Goal: Task Accomplishment & Management: Use online tool/utility

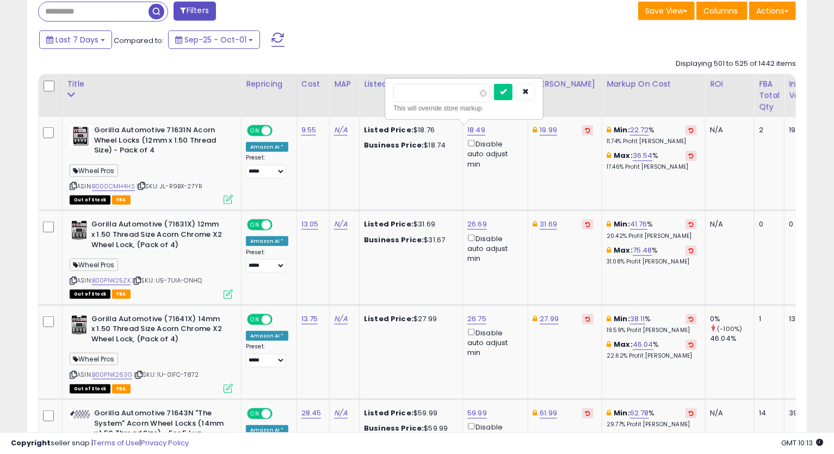
scroll to position [223, 451]
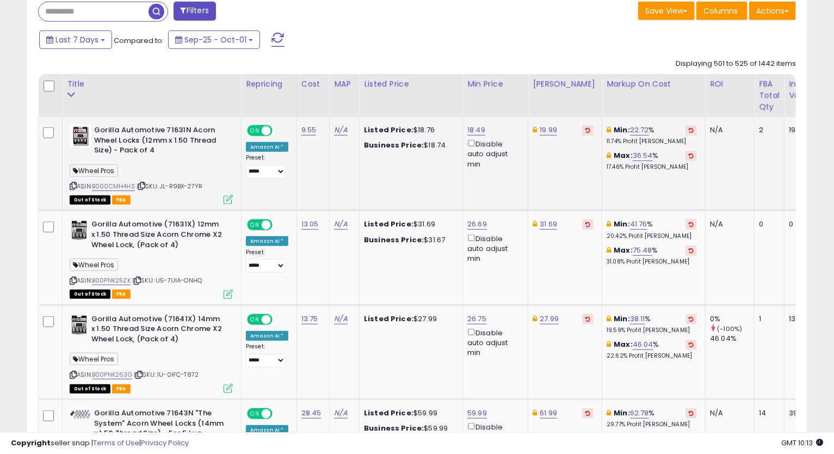
click at [72, 185] on icon at bounding box center [73, 186] width 7 height 6
click at [475, 130] on link "18.49" at bounding box center [476, 130] width 18 height 11
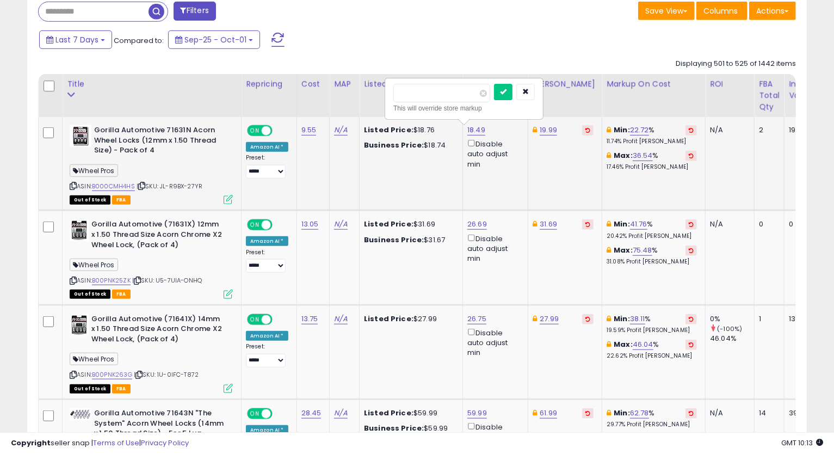
type input "*"
type input "*****"
click button "submit" at bounding box center [503, 92] width 18 height 16
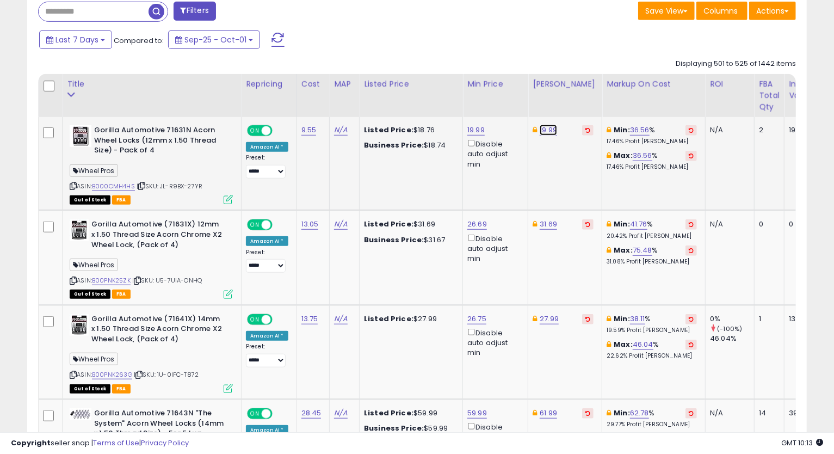
click at [546, 133] on link "19.99" at bounding box center [547, 130] width 17 height 11
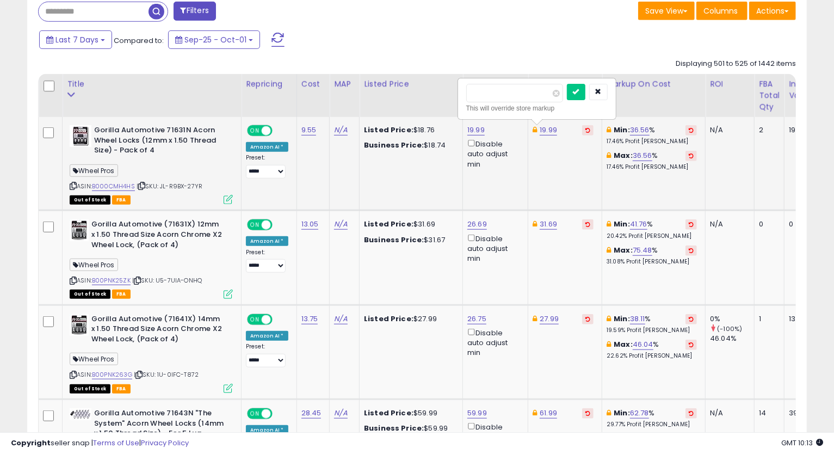
type input "*"
type input "*****"
click button "submit" at bounding box center [576, 92] width 18 height 16
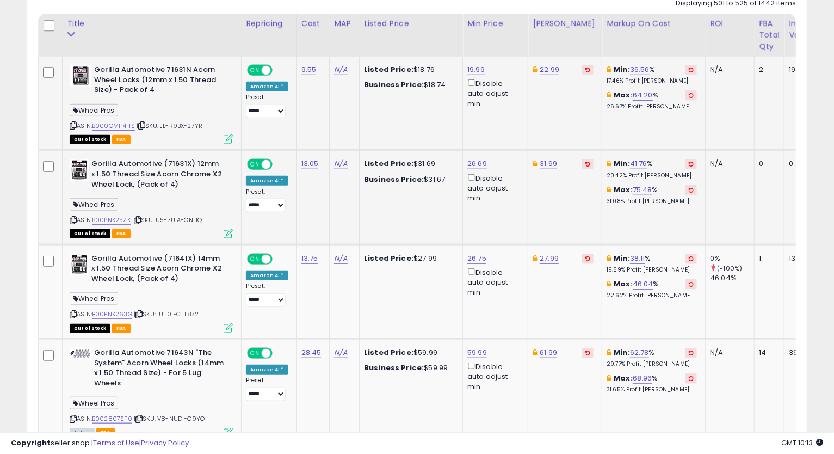
scroll to position [575, 0]
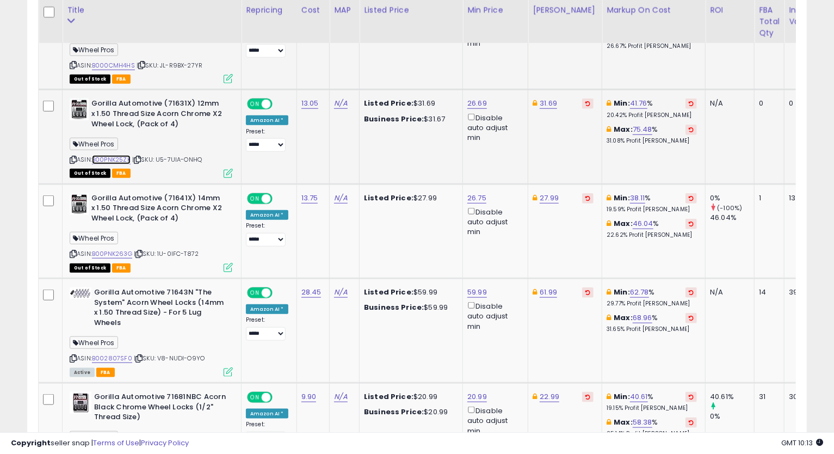
click at [124, 158] on link "B00PNK25ZK" at bounding box center [111, 159] width 39 height 9
click at [544, 103] on link "31.69" at bounding box center [547, 103] width 17 height 11
type input "*****"
click button "submit" at bounding box center [575, 65] width 18 height 16
click at [479, 104] on link "26.69" at bounding box center [477, 103] width 20 height 11
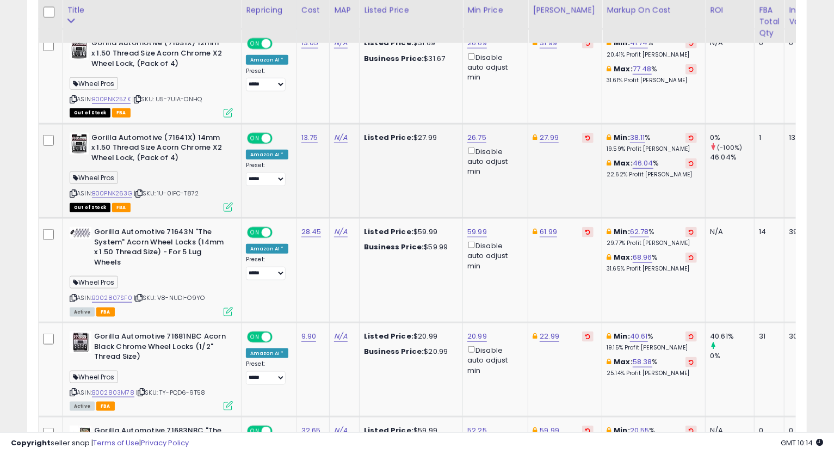
scroll to position [696, 0]
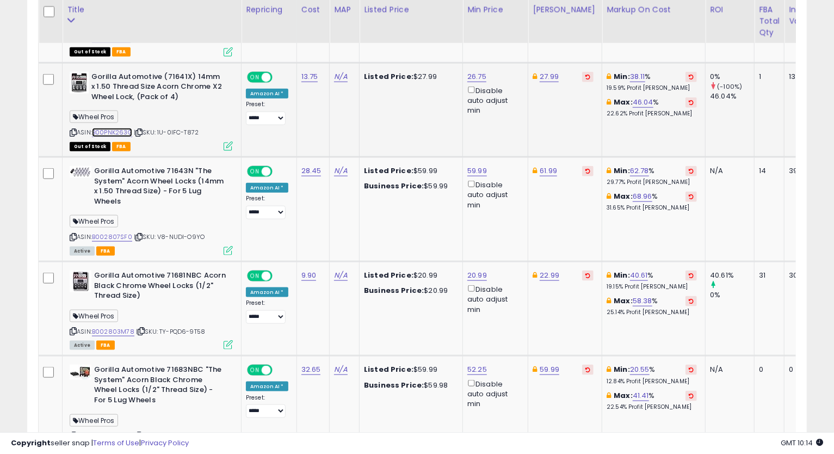
click at [117, 133] on link "B00PNK263G" at bounding box center [112, 132] width 40 height 9
drag, startPoint x: 320, startPoint y: 74, endPoint x: 297, endPoint y: 72, distance: 22.9
click at [297, 72] on td "13.75" at bounding box center [312, 110] width 33 height 94
copy link "13.75"
click at [471, 78] on link "26.75" at bounding box center [476, 76] width 19 height 11
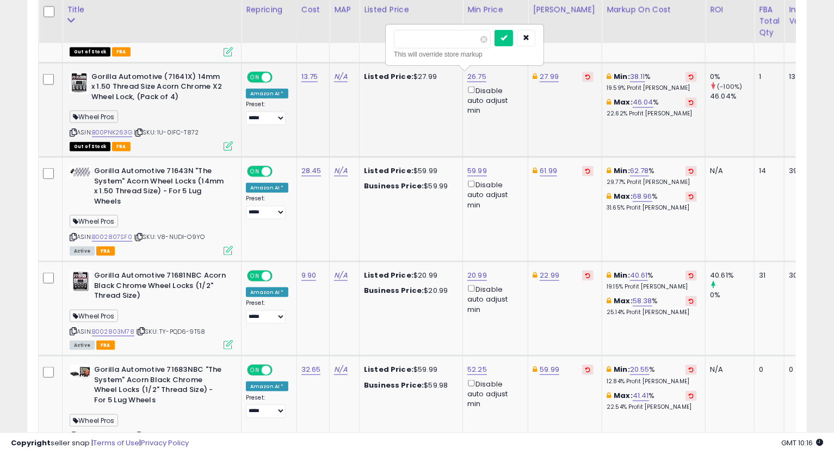
type input "*****"
click button "submit" at bounding box center [503, 38] width 18 height 16
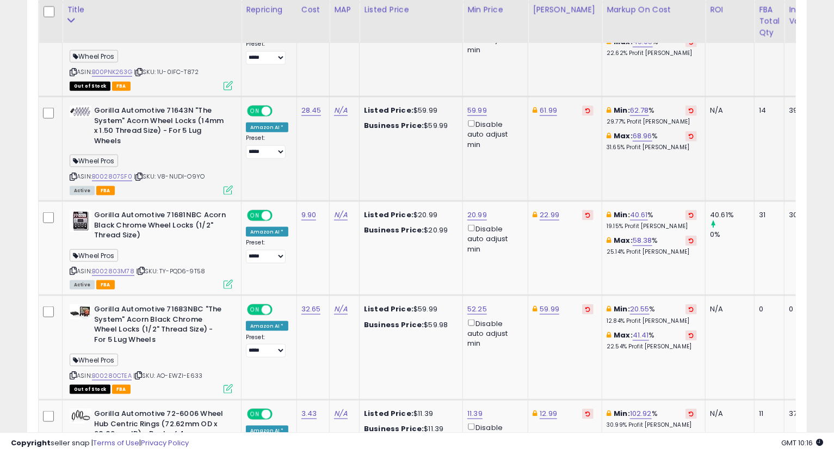
scroll to position [817, 0]
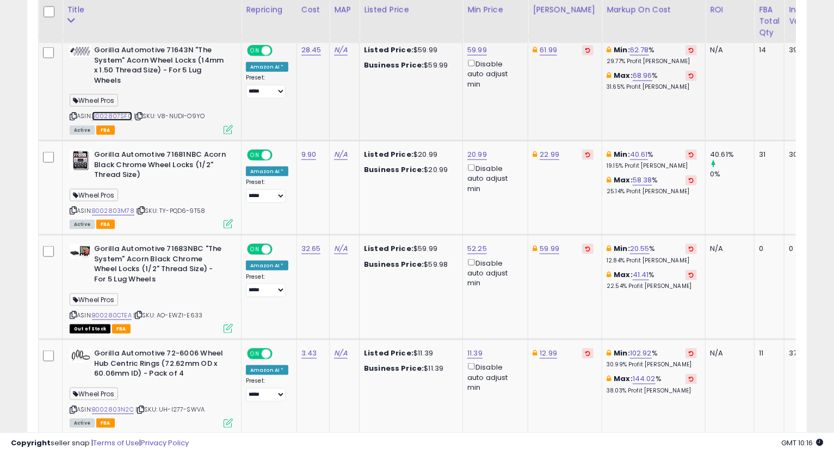
click at [110, 117] on link "B002807SF0" at bounding box center [112, 115] width 40 height 9
click at [70, 115] on icon at bounding box center [73, 116] width 7 height 6
click at [467, 52] on link "59.99" at bounding box center [477, 50] width 20 height 11
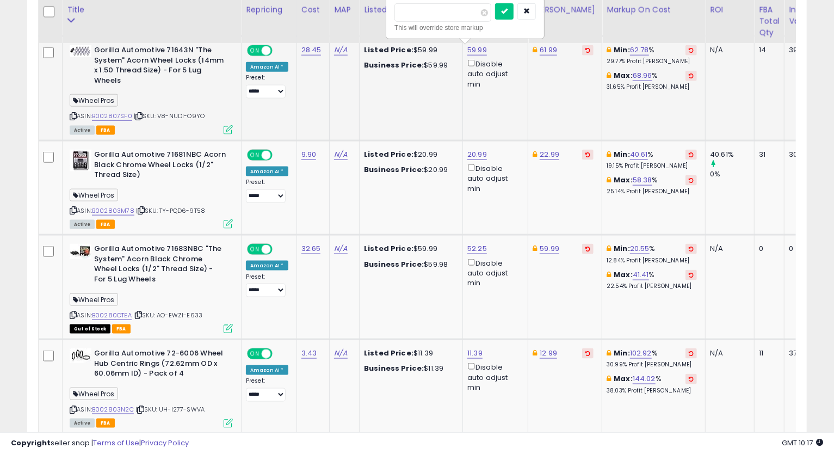
type input "*****"
click button "submit" at bounding box center [504, 11] width 18 height 16
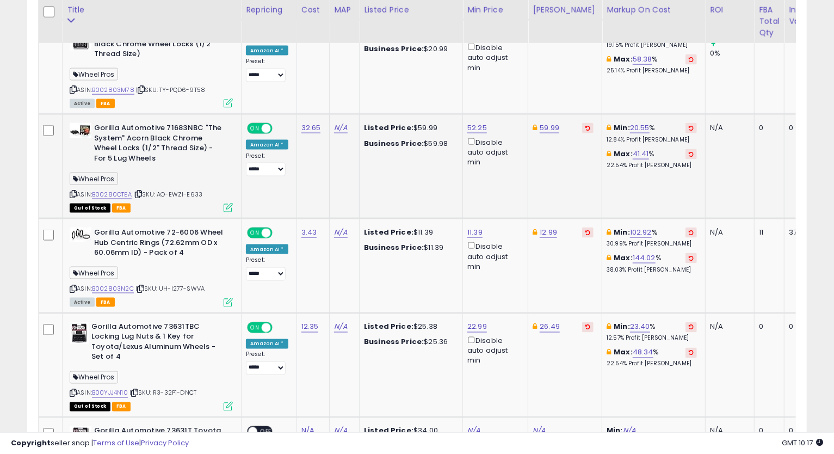
scroll to position [877, 0]
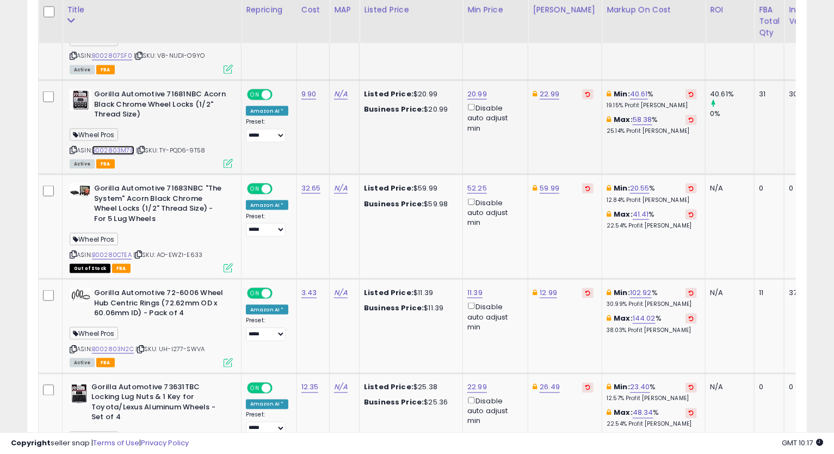
click at [114, 151] on link "B002803M78" at bounding box center [113, 150] width 42 height 9
click at [74, 150] on icon at bounding box center [73, 150] width 7 height 6
click at [476, 92] on link "20.99" at bounding box center [477, 94] width 20 height 11
type input "*****"
click button "submit" at bounding box center [504, 55] width 18 height 16
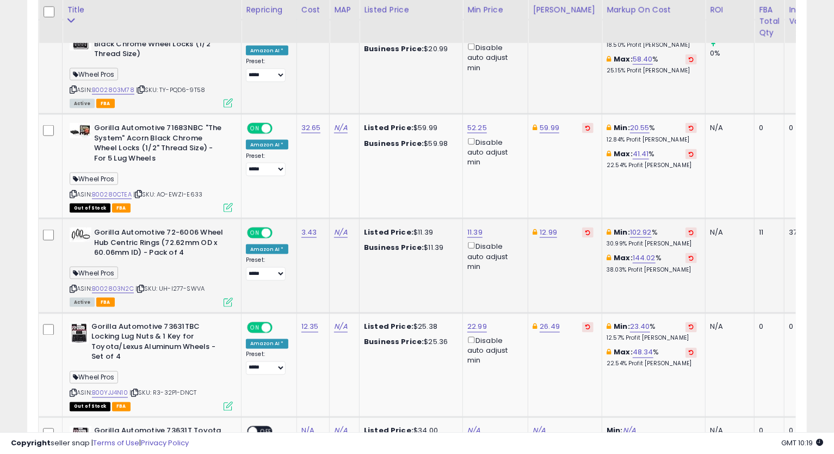
scroll to position [998, 0]
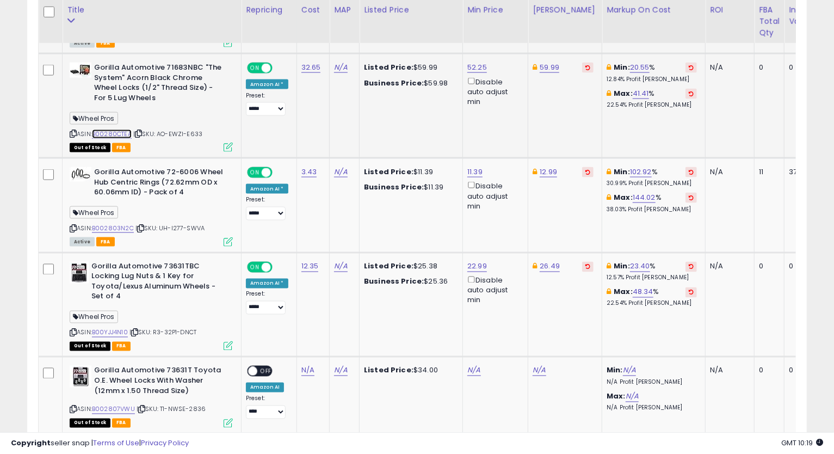
click at [108, 133] on link "B00280CTEA" at bounding box center [112, 133] width 40 height 9
click at [474, 67] on link "52.25" at bounding box center [477, 67] width 20 height 11
type input "*"
type input "*****"
click button "submit" at bounding box center [503, 29] width 18 height 16
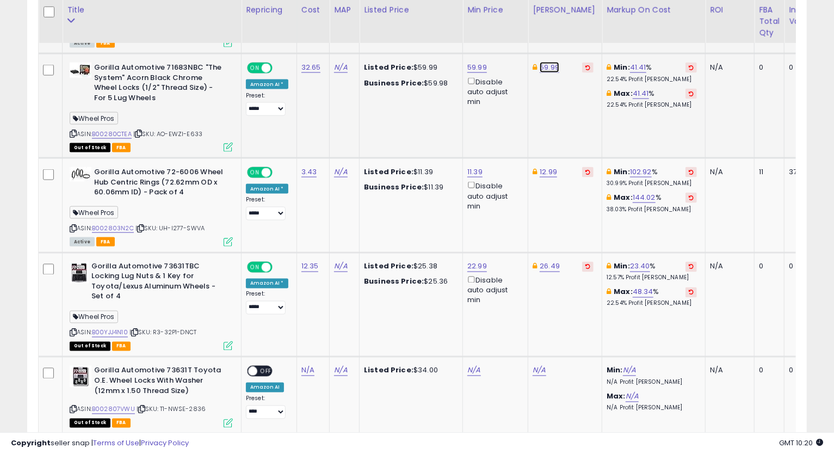
click at [543, 70] on link "59.99" at bounding box center [549, 67] width 20 height 11
type input "*"
type input "*****"
click button "submit" at bounding box center [577, 29] width 18 height 16
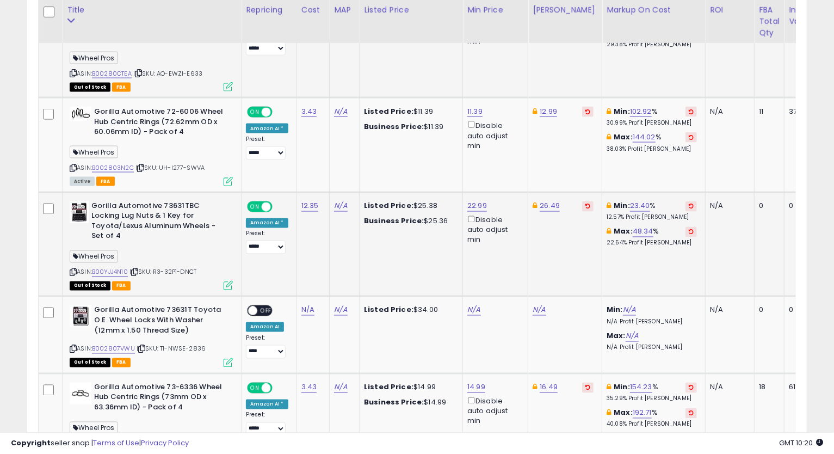
scroll to position [1119, 0]
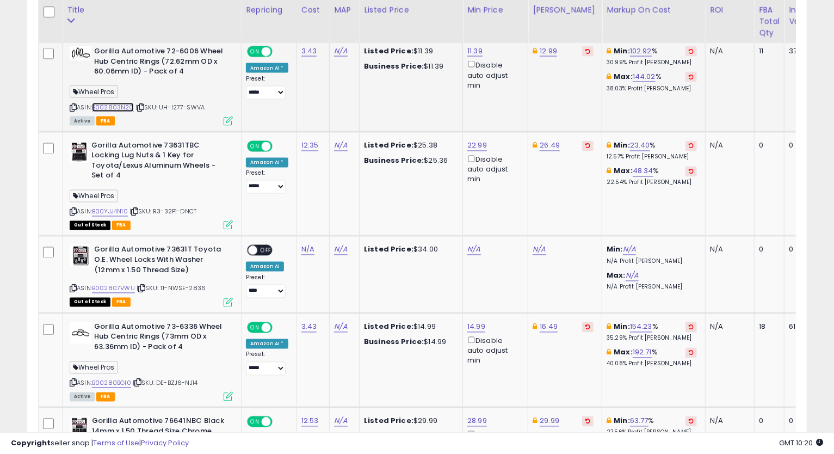
click at [126, 106] on link "B002803N2C" at bounding box center [113, 107] width 42 height 9
click at [73, 105] on icon at bounding box center [73, 107] width 7 height 6
click at [470, 53] on link "11.39" at bounding box center [474, 51] width 15 height 11
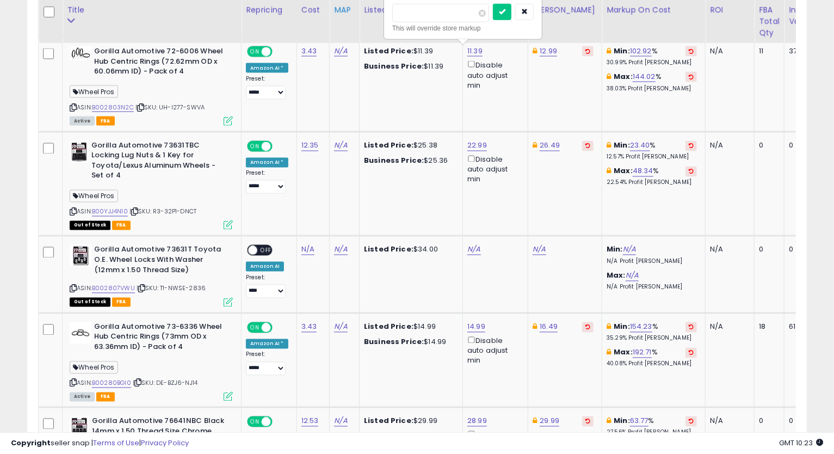
drag, startPoint x: 446, startPoint y: 7, endPoint x: 352, endPoint y: 16, distance: 95.0
type input "****"
click button "submit" at bounding box center [502, 12] width 18 height 16
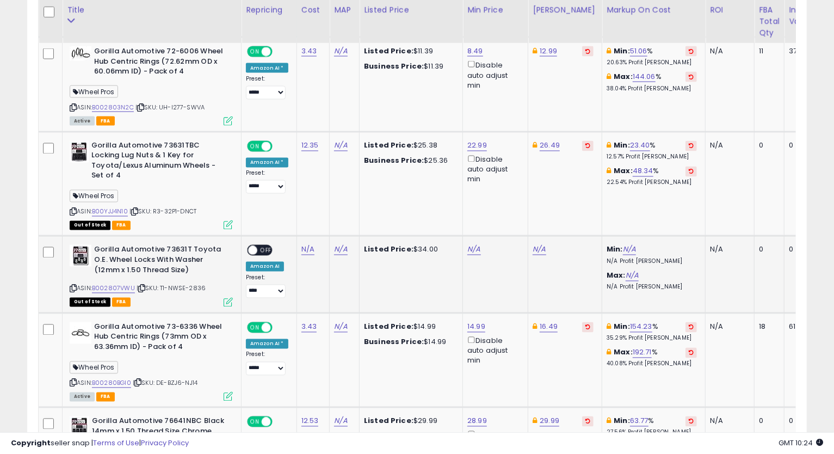
scroll to position [1179, 0]
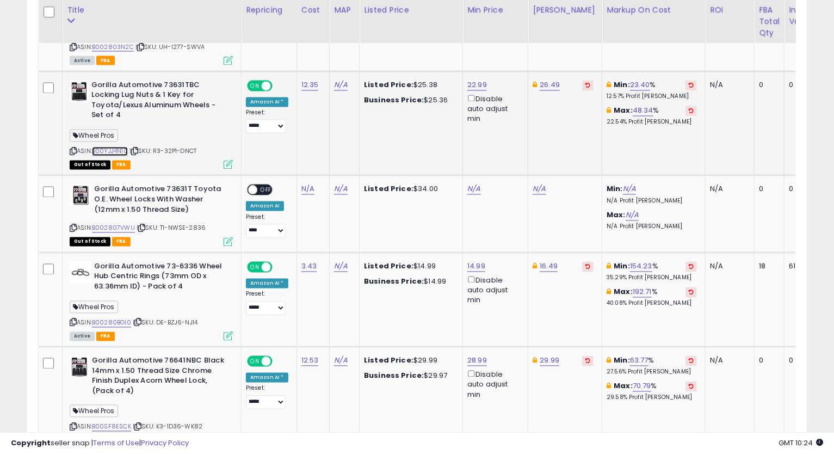
click at [114, 153] on link "B00YJJ4N10" at bounding box center [110, 151] width 36 height 9
click at [544, 87] on link "26.49" at bounding box center [549, 85] width 20 height 11
type input "*"
type input "*****"
click button "submit" at bounding box center [576, 46] width 18 height 16
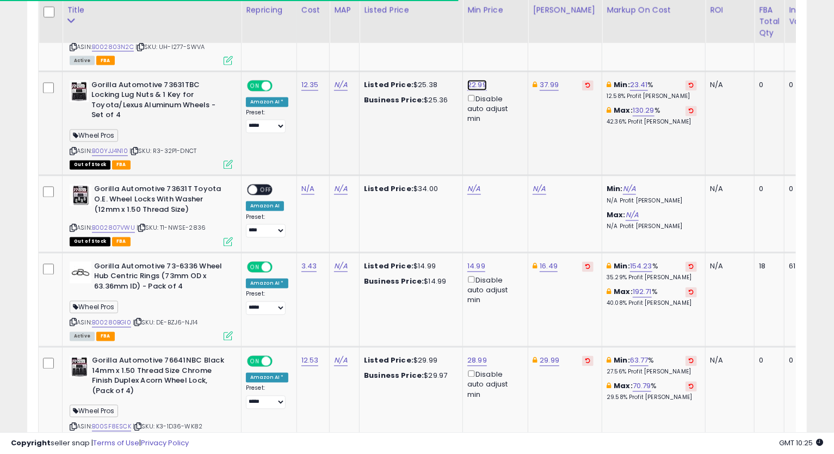
click at [475, 84] on link "22.99" at bounding box center [477, 85] width 20 height 11
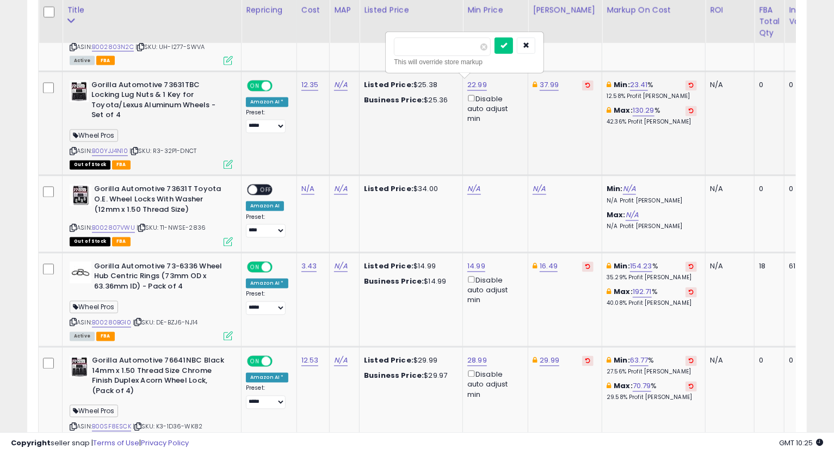
click at [406, 44] on input "*****" at bounding box center [442, 47] width 97 height 18
type input "*****"
click button "submit" at bounding box center [503, 46] width 18 height 16
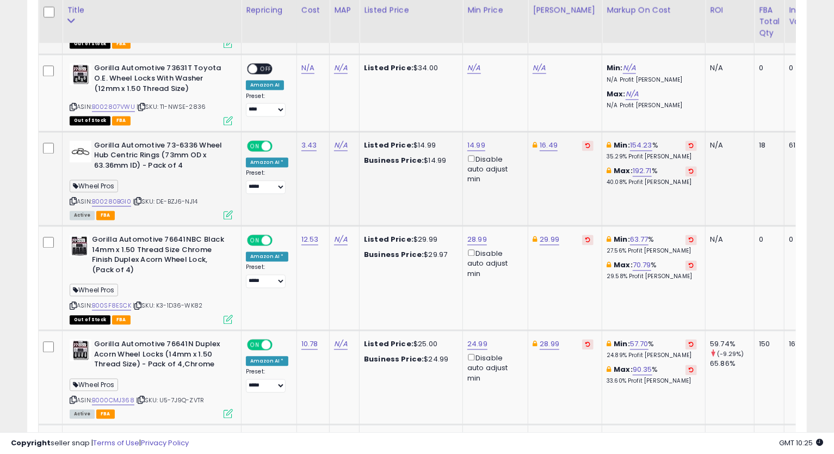
scroll to position [1361, 0]
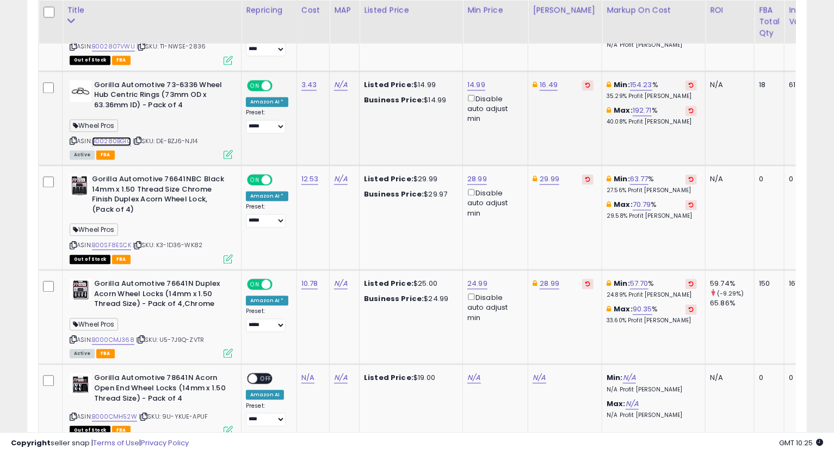
click at [106, 139] on link "B00280BGI0" at bounding box center [111, 140] width 39 height 9
click at [70, 138] on icon at bounding box center [73, 141] width 7 height 6
click at [474, 79] on link "14.99" at bounding box center [476, 84] width 18 height 11
type input "*****"
click button "submit" at bounding box center [503, 45] width 18 height 16
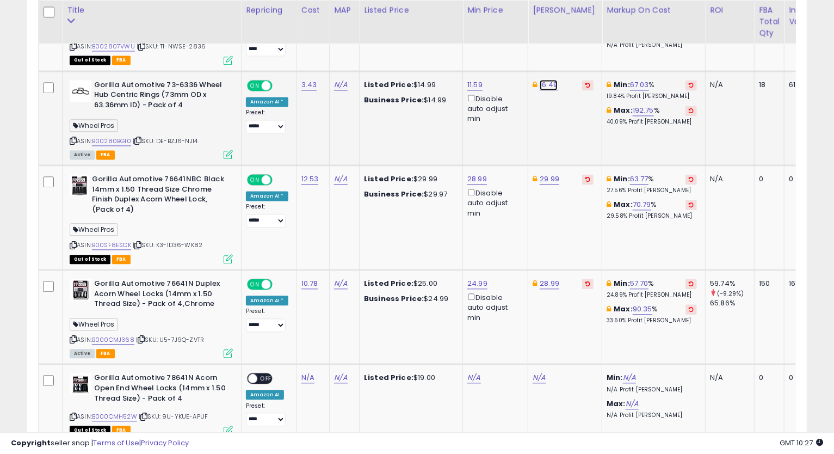
click at [549, 82] on link "16.49" at bounding box center [548, 84] width 18 height 11
type input "*****"
click button "submit" at bounding box center [576, 45] width 18 height 16
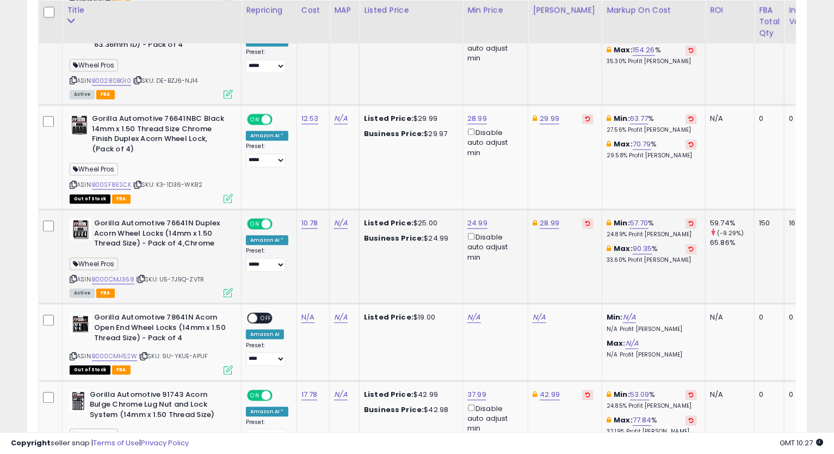
scroll to position [1481, 0]
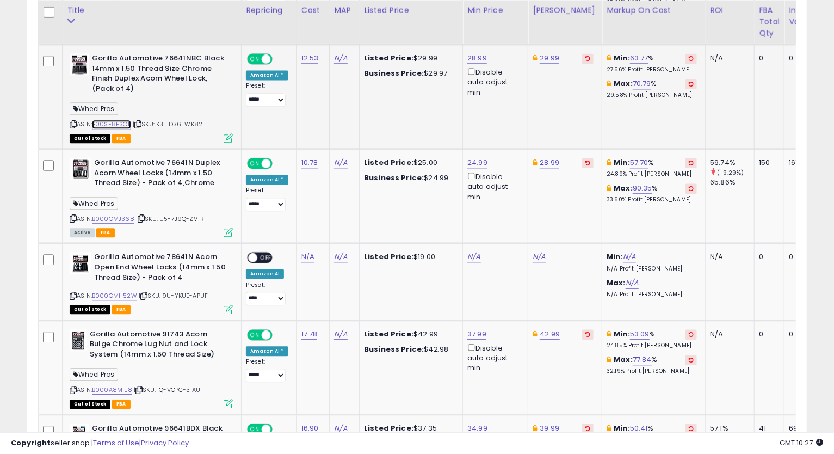
click at [126, 120] on link "B00SF8ESCK" at bounding box center [111, 124] width 39 height 9
click at [544, 58] on link "29.99" at bounding box center [549, 58] width 20 height 11
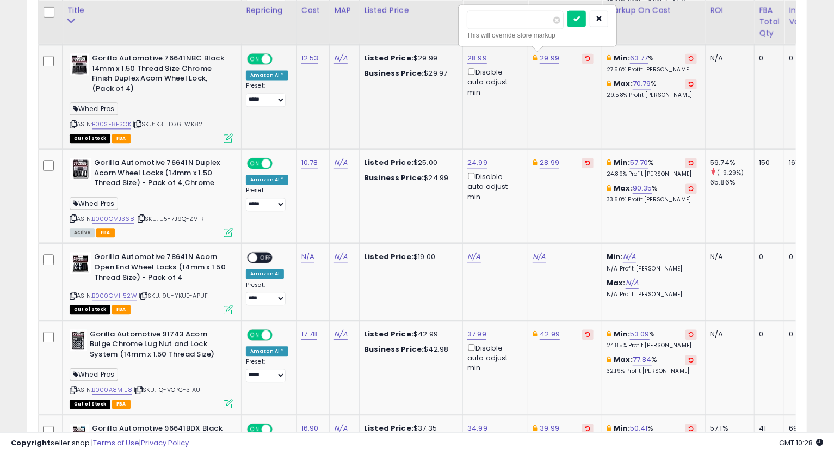
type input "*"
type input "*****"
click button "submit" at bounding box center [576, 18] width 18 height 16
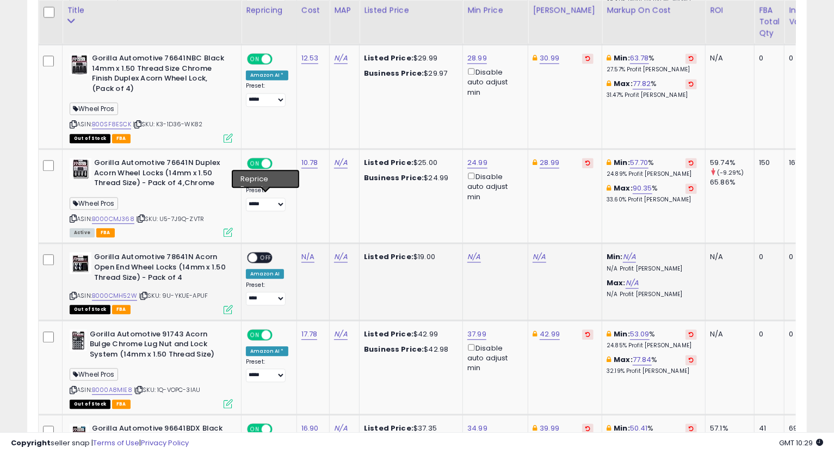
scroll to position [1542, 0]
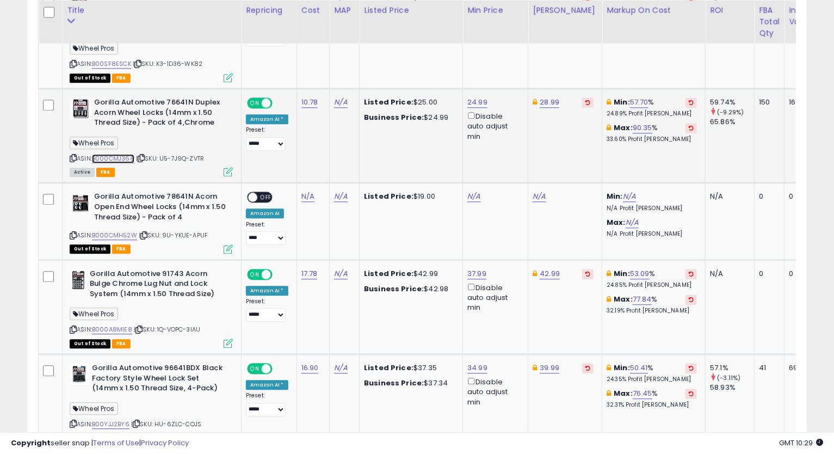
click at [118, 154] on link "B000CMJ368" at bounding box center [113, 158] width 42 height 9
click at [74, 156] on icon at bounding box center [73, 158] width 7 height 6
click at [471, 98] on link "24.99" at bounding box center [477, 102] width 20 height 11
drag, startPoint x: 435, startPoint y: 67, endPoint x: 326, endPoint y: 70, distance: 108.8
click at [327, 58] on tbody "Gorilla Automotive 71631N Acorn Wheel Locks (12mm x 1.50 Thread Size) - Pack of…" at bounding box center [530, 204] width 983 height 2351
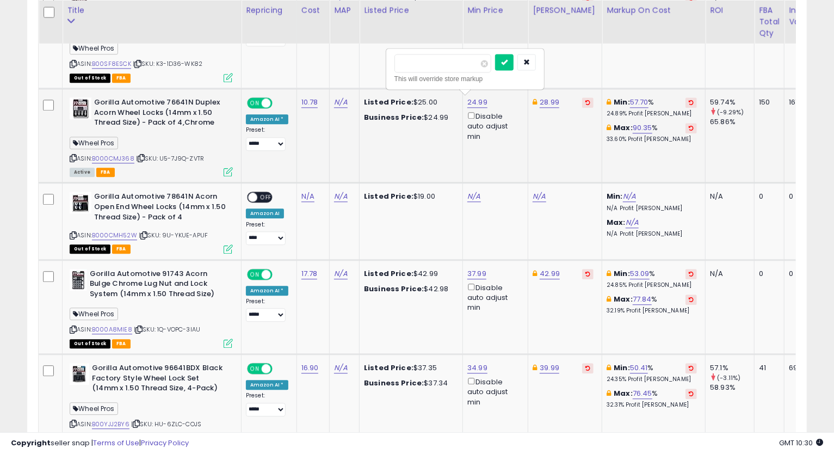
type input "*****"
click button "submit" at bounding box center [504, 62] width 18 height 16
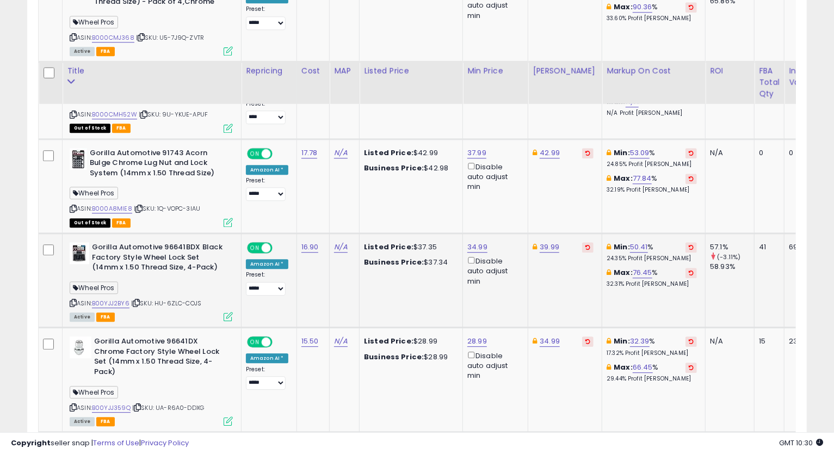
scroll to position [1723, 0]
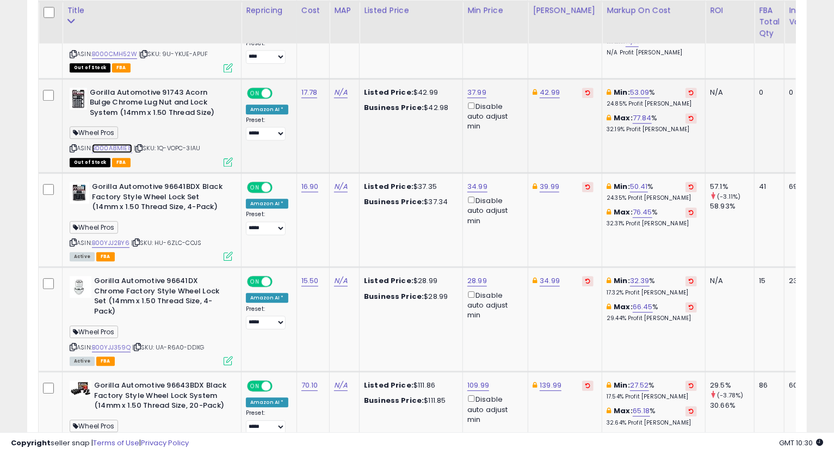
click at [124, 144] on link "B000A8MIE8" at bounding box center [112, 148] width 40 height 9
click at [546, 95] on link "42.99" at bounding box center [549, 92] width 20 height 11
type input "*"
type input "*****"
click button "submit" at bounding box center [576, 52] width 18 height 16
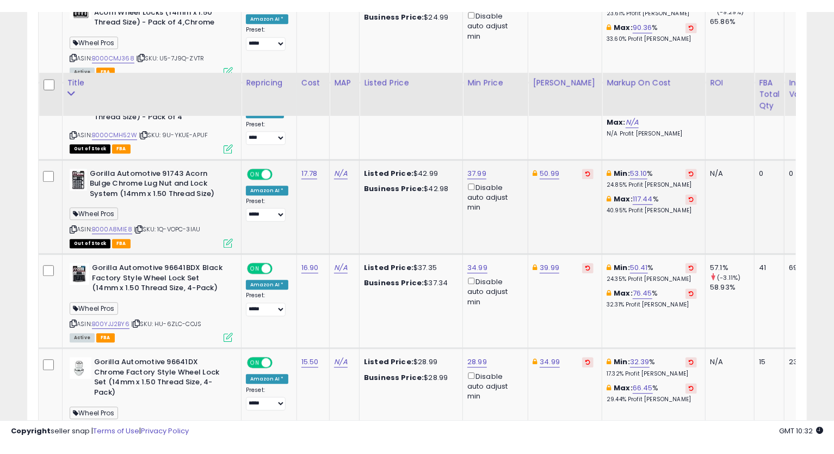
scroll to position [1714, 0]
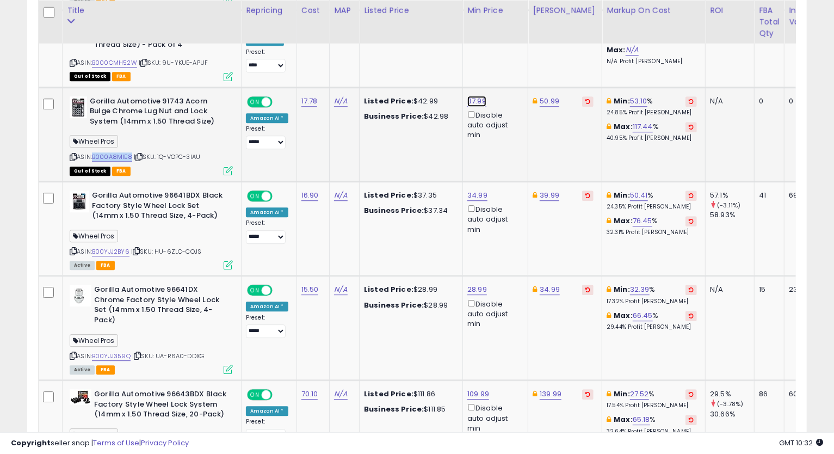
click at [467, 96] on link "37.99" at bounding box center [476, 101] width 19 height 11
type input "*"
type input "*****"
click button "submit" at bounding box center [503, 60] width 18 height 16
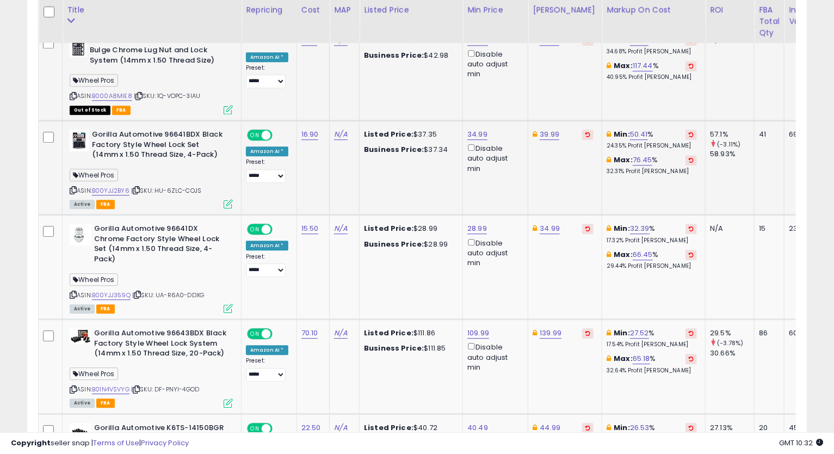
scroll to position [1835, 0]
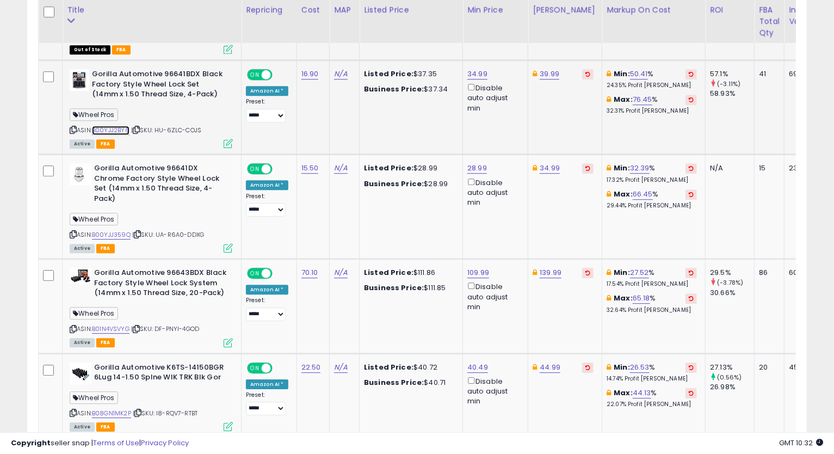
click at [117, 130] on link "B00YJJ2BY6" at bounding box center [111, 130] width 38 height 9
click at [75, 127] on icon at bounding box center [73, 130] width 7 height 6
click at [469, 70] on link "34.99" at bounding box center [477, 74] width 20 height 11
type input "*****"
click button "submit" at bounding box center [504, 33] width 18 height 16
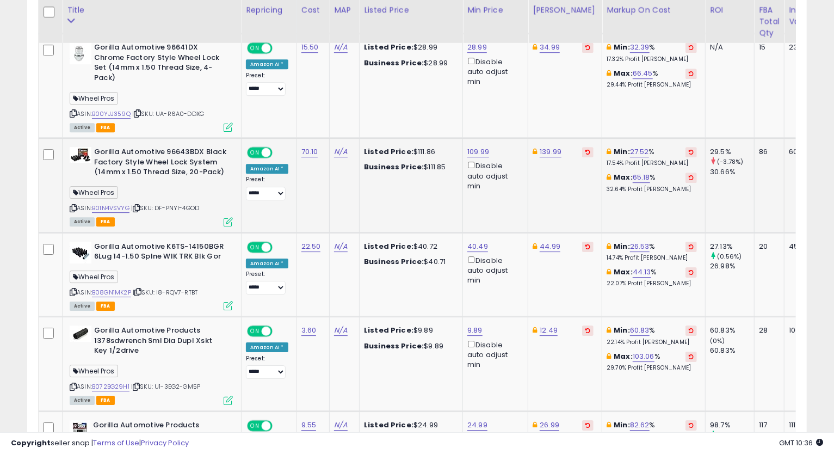
scroll to position [1896, 0]
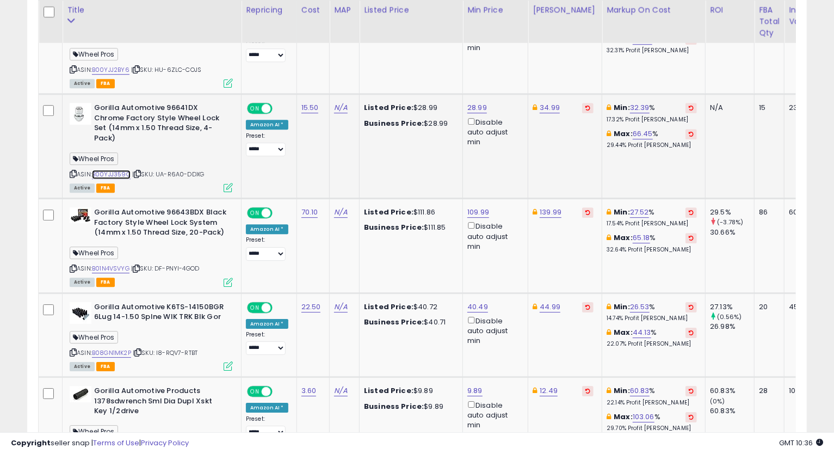
click at [120, 171] on link "B00YJJ359Q" at bounding box center [111, 174] width 39 height 9
click at [70, 171] on icon at bounding box center [73, 174] width 7 height 6
click at [467, 105] on div "28.99 Disable auto adjust min" at bounding box center [493, 125] width 52 height 44
click at [470, 105] on link "28.99" at bounding box center [477, 107] width 20 height 11
type input "*****"
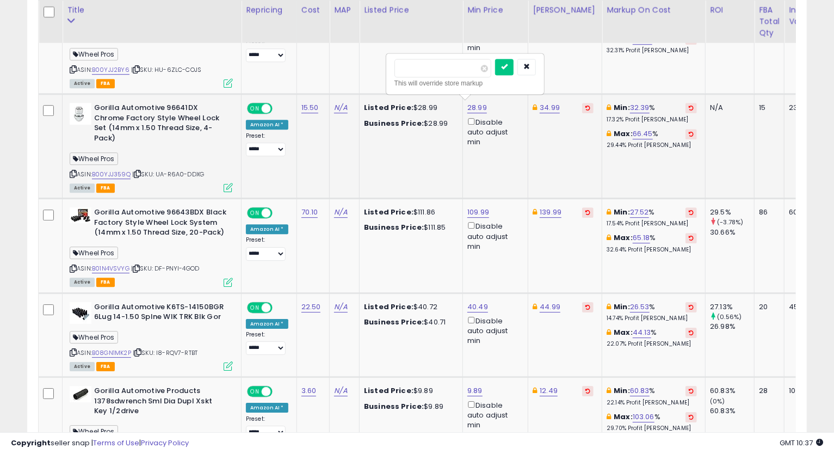
click button "submit" at bounding box center [504, 67] width 18 height 16
click at [544, 104] on link "34.99" at bounding box center [549, 107] width 20 height 11
type input "*****"
click button "submit" at bounding box center [576, 67] width 18 height 16
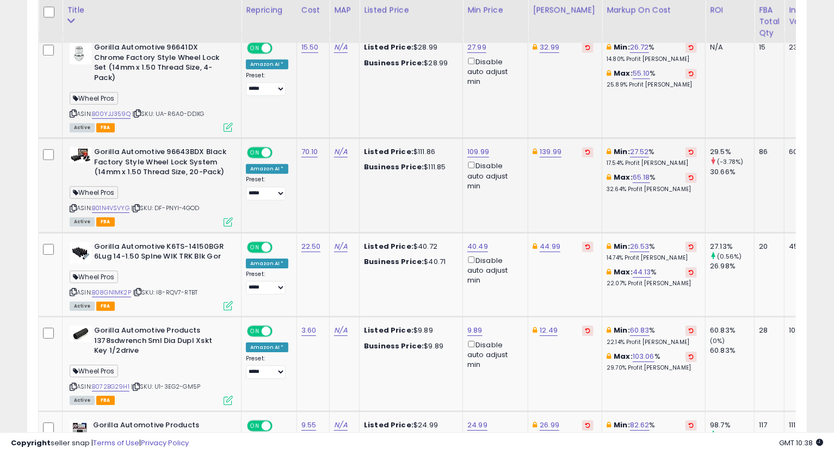
scroll to position [2016, 0]
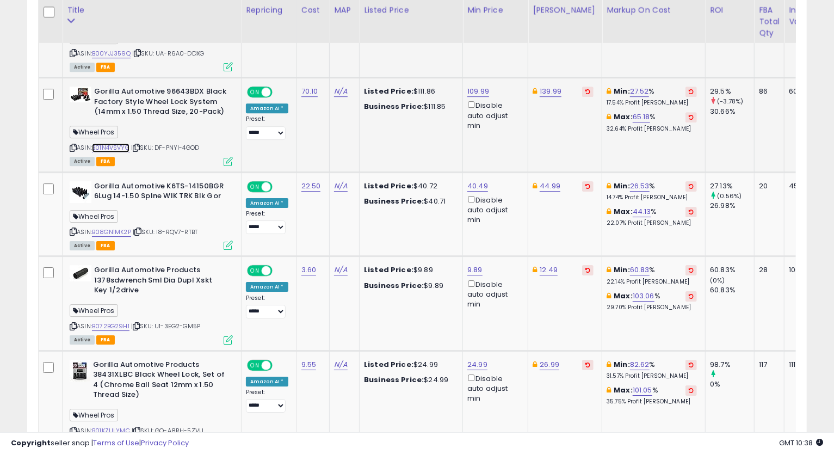
click at [125, 143] on link "B01N4VSVYG" at bounding box center [111, 147] width 38 height 9
click at [73, 145] on icon at bounding box center [73, 148] width 7 height 6
click at [548, 92] on link "139.99" at bounding box center [550, 91] width 22 height 11
type input "******"
click button "submit" at bounding box center [578, 50] width 18 height 16
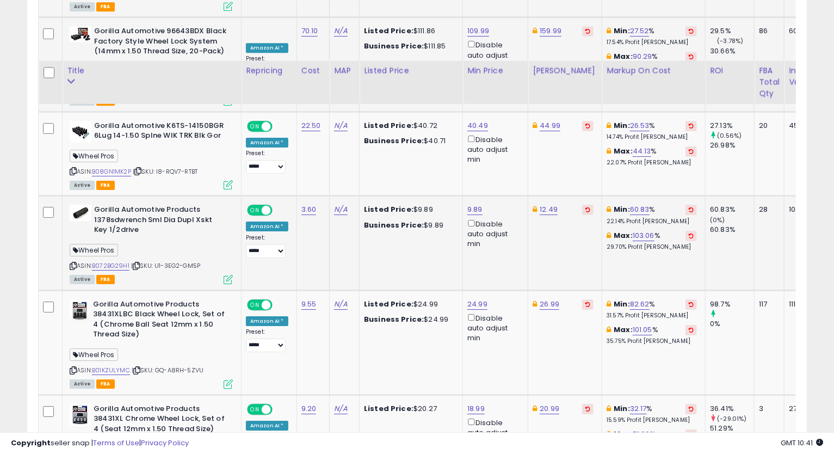
scroll to position [2137, 0]
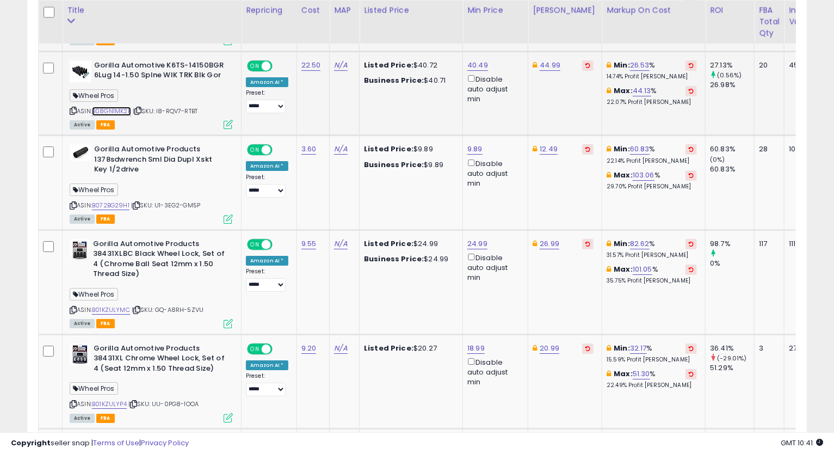
click at [116, 107] on link "B08GN1MK2P" at bounding box center [111, 111] width 39 height 9
click at [71, 108] on icon at bounding box center [73, 111] width 7 height 6
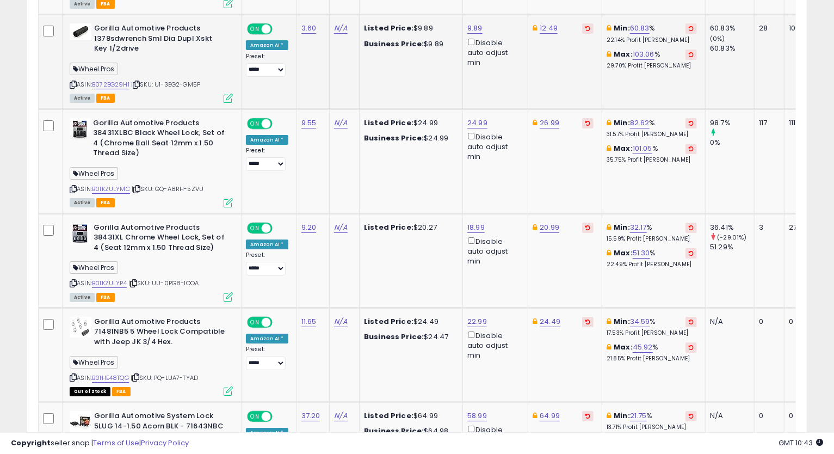
scroll to position [2197, 0]
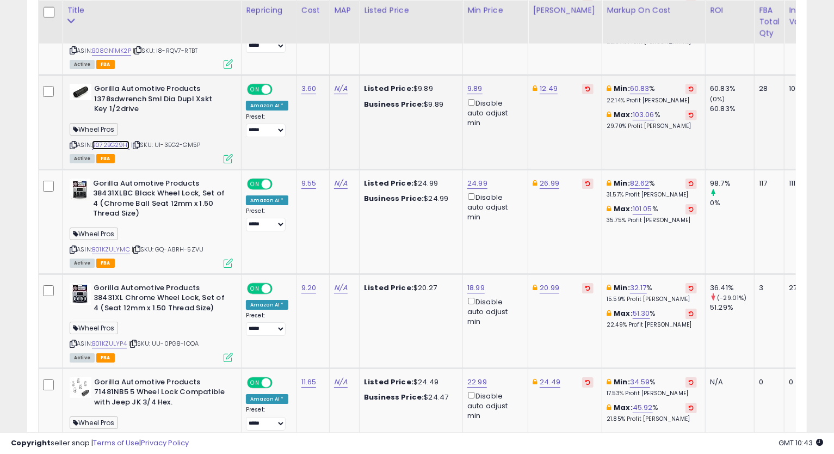
click at [107, 144] on link "B072BG29H1" at bounding box center [111, 144] width 38 height 9
click at [72, 142] on icon at bounding box center [73, 145] width 7 height 6
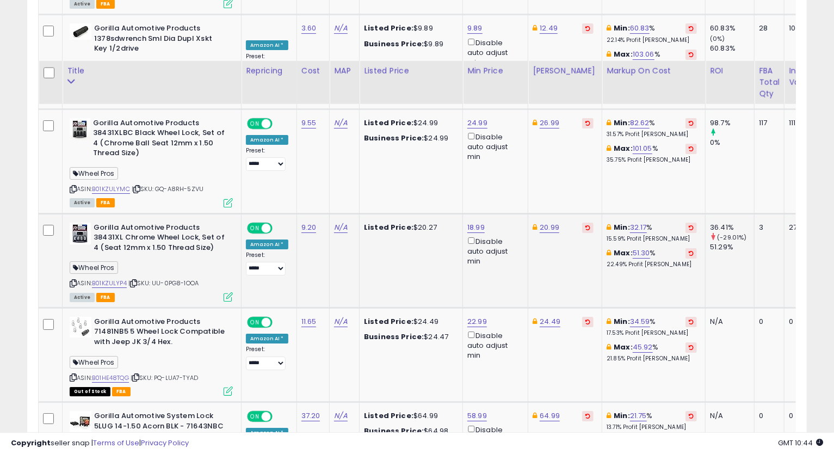
scroll to position [2319, 0]
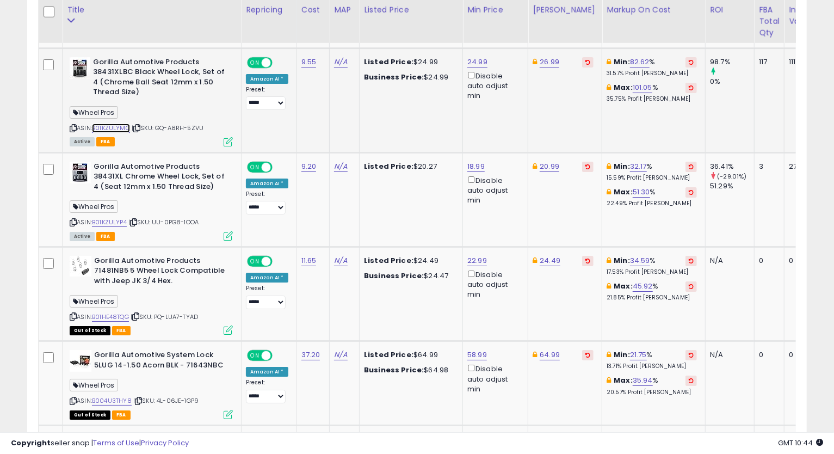
click at [113, 125] on link "B01KZULYMC" at bounding box center [111, 127] width 38 height 9
click at [73, 125] on icon at bounding box center [73, 128] width 7 height 6
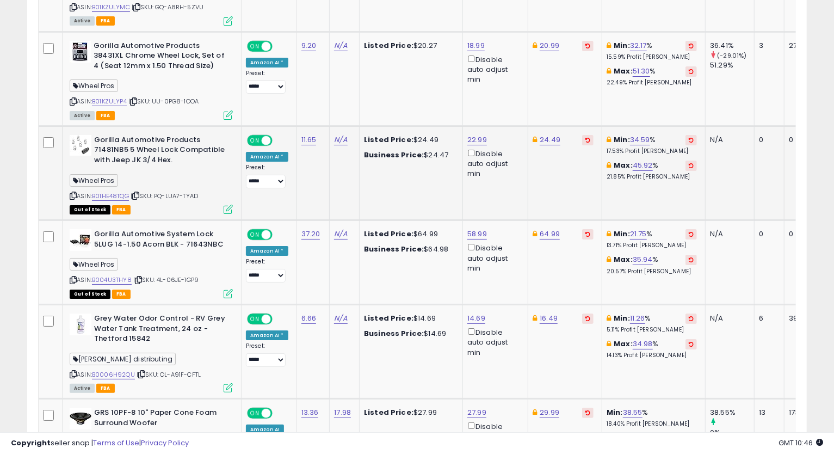
scroll to position [2379, 0]
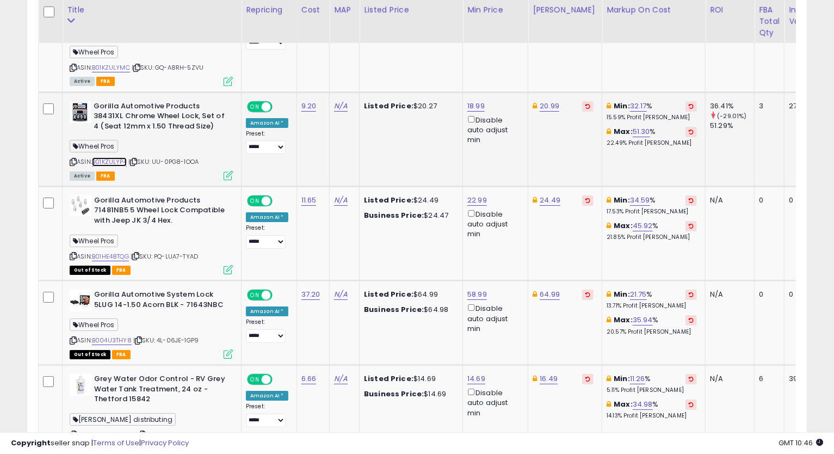
click at [116, 161] on link "B01KZULYP4" at bounding box center [109, 161] width 35 height 9
click at [544, 104] on link "20.99" at bounding box center [549, 106] width 20 height 11
type input "*"
type input "*****"
click button "submit" at bounding box center [576, 64] width 18 height 16
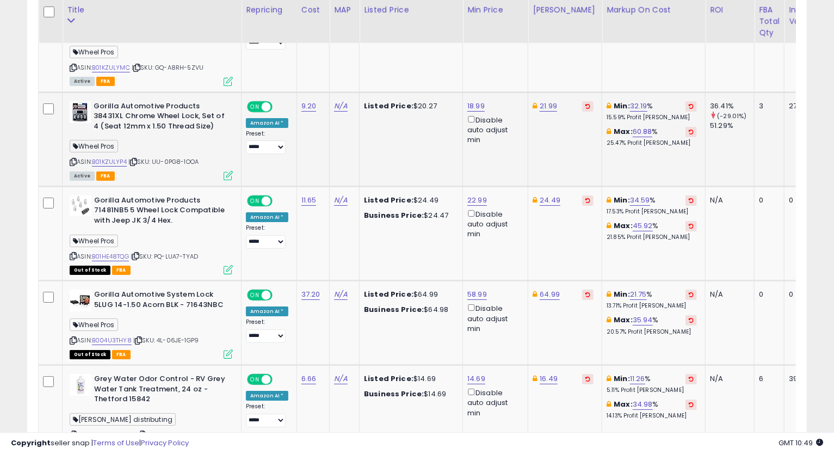
click at [72, 159] on icon at bounding box center [73, 162] width 7 height 6
click at [479, 101] on link "18.99" at bounding box center [475, 106] width 17 height 11
type input "*****"
click button "submit" at bounding box center [503, 64] width 18 height 16
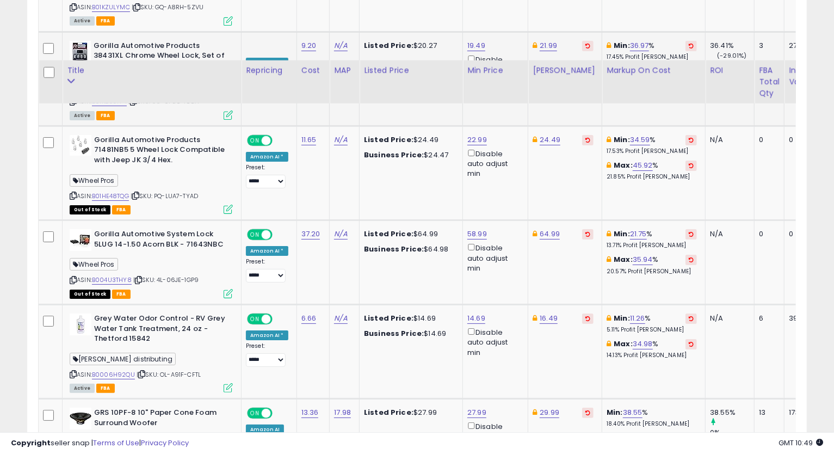
scroll to position [2500, 0]
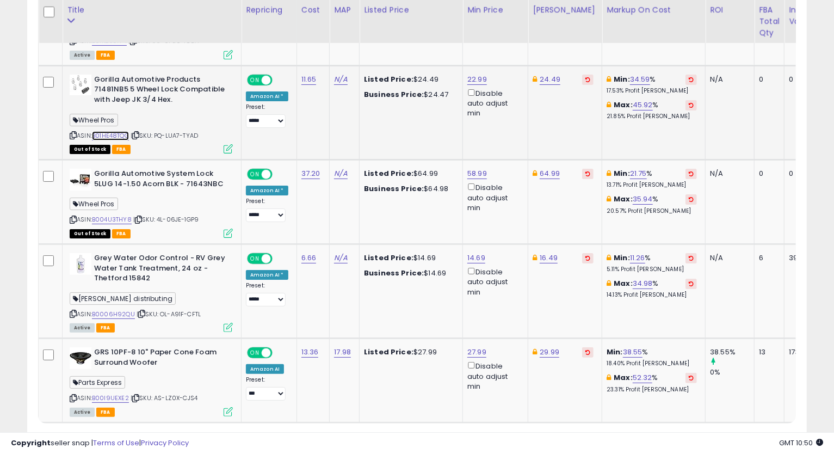
click at [119, 131] on link "B01HE48TQG" at bounding box center [110, 135] width 37 height 9
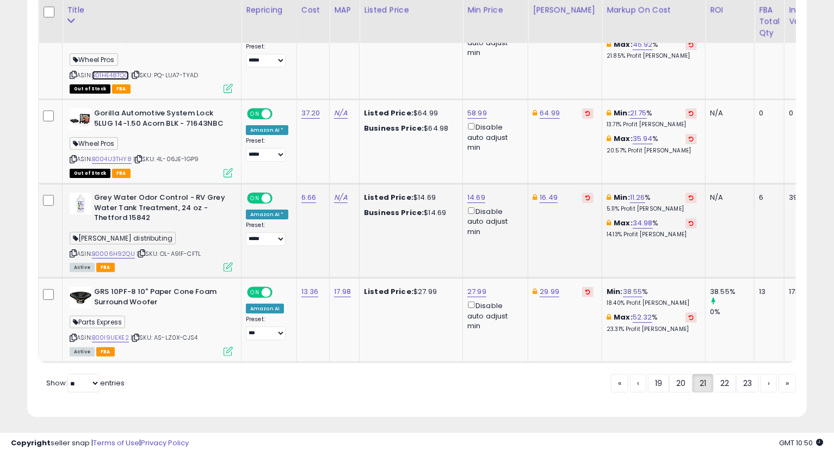
scroll to position [2569, 0]
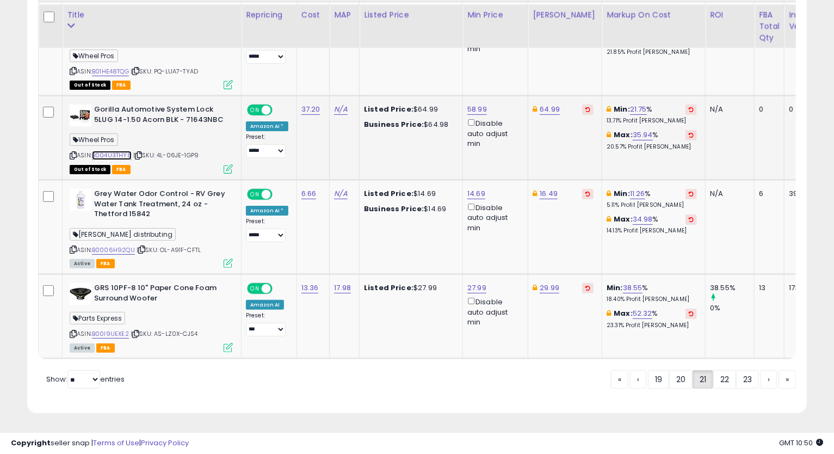
click at [123, 151] on link "B004U3THY8" at bounding box center [112, 155] width 40 height 9
click at [544, 104] on link "64.99" at bounding box center [549, 109] width 20 height 11
type input "*"
type input "*****"
click button "submit" at bounding box center [577, 67] width 18 height 16
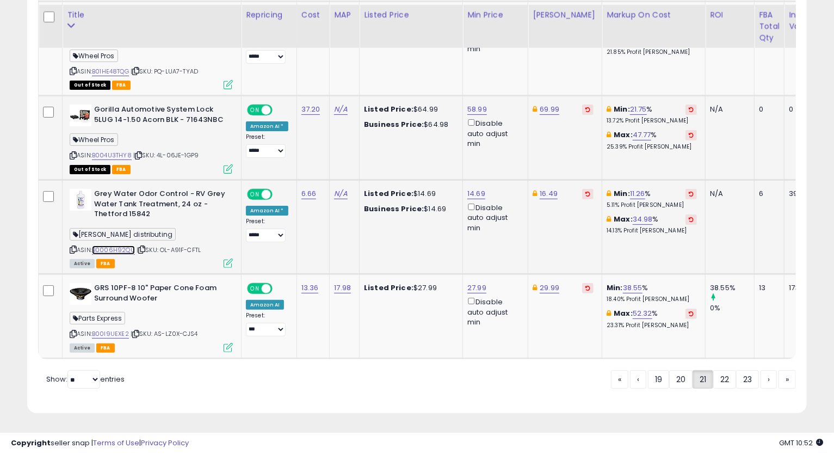
click at [115, 245] on link "B0006H92QU" at bounding box center [113, 249] width 43 height 9
click at [72, 246] on icon at bounding box center [73, 249] width 7 height 6
click at [74, 246] on icon at bounding box center [73, 249] width 7 height 6
click at [71, 246] on icon at bounding box center [73, 249] width 7 height 6
click at [719, 376] on link "22" at bounding box center [724, 379] width 23 height 18
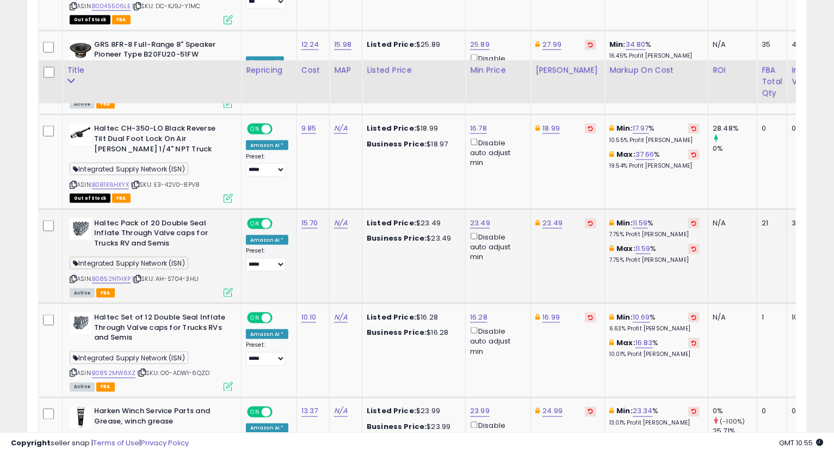
scroll to position [947, 0]
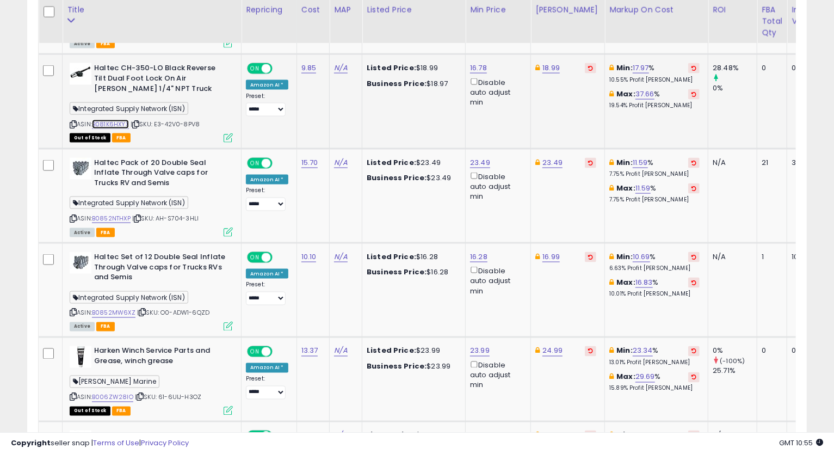
click at [126, 120] on link "B081K6HXYX" at bounding box center [110, 124] width 37 height 9
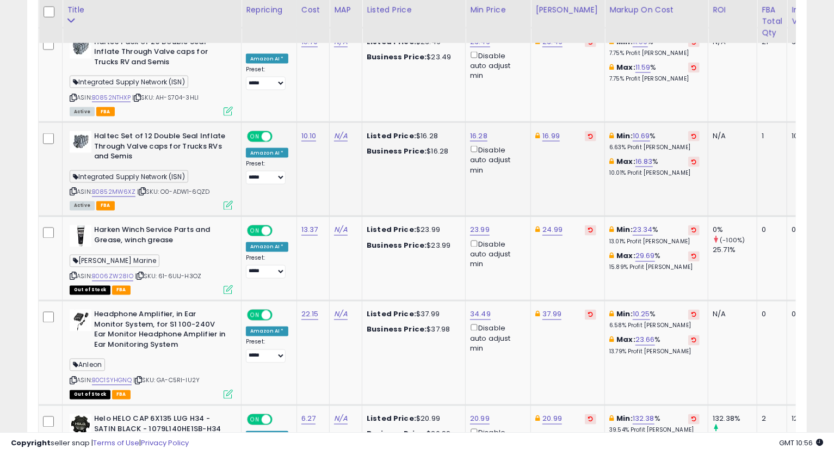
scroll to position [1007, 0]
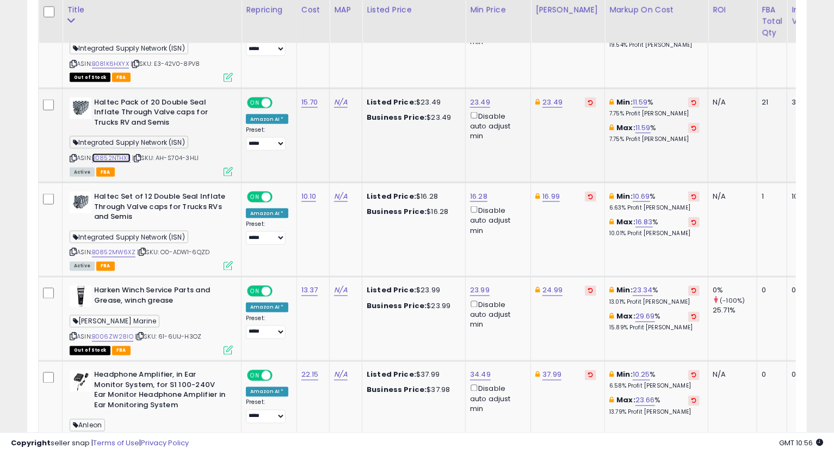
click at [115, 157] on link "B0852NTHXP" at bounding box center [111, 157] width 39 height 9
click at [71, 159] on icon at bounding box center [73, 158] width 7 height 6
click at [543, 101] on link "23.49" at bounding box center [552, 102] width 20 height 11
type input "*****"
click button "submit" at bounding box center [578, 63] width 18 height 16
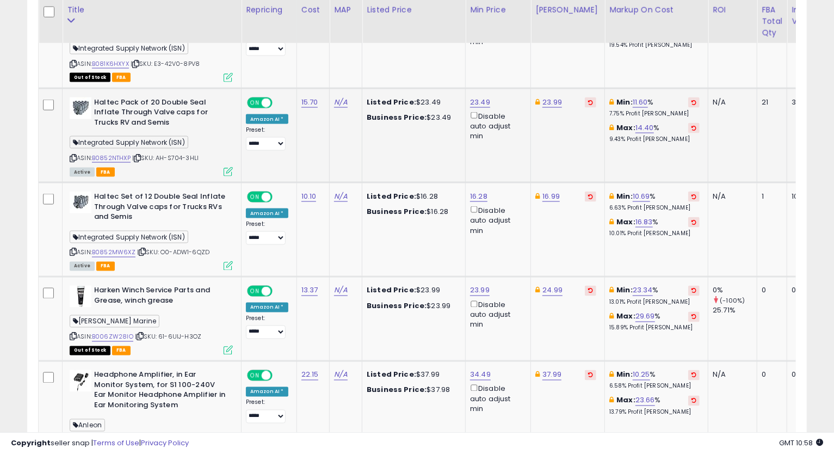
click at [70, 157] on icon at bounding box center [73, 158] width 7 height 6
click at [587, 165] on td "23.99" at bounding box center [568, 135] width 74 height 94
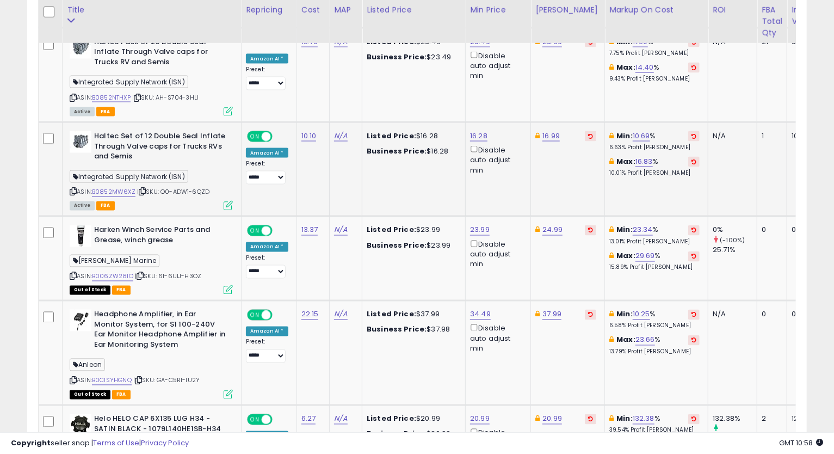
scroll to position [1128, 0]
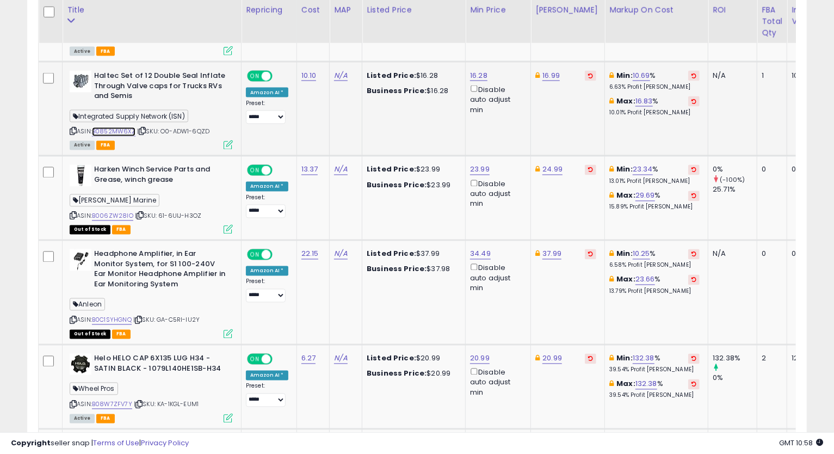
click at [109, 127] on link "B0852MW6XZ" at bounding box center [114, 131] width 44 height 9
click at [474, 78] on link "16.28" at bounding box center [478, 75] width 17 height 11
type input "*****"
click button "submit" at bounding box center [504, 36] width 18 height 16
click at [72, 131] on icon at bounding box center [73, 131] width 7 height 6
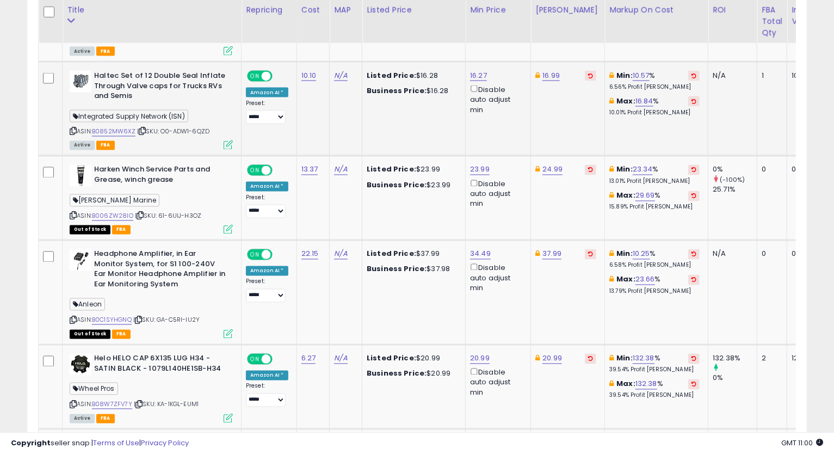
click at [72, 128] on icon at bounding box center [73, 131] width 7 height 6
click at [582, 222] on td "24.99" at bounding box center [568, 198] width 74 height 84
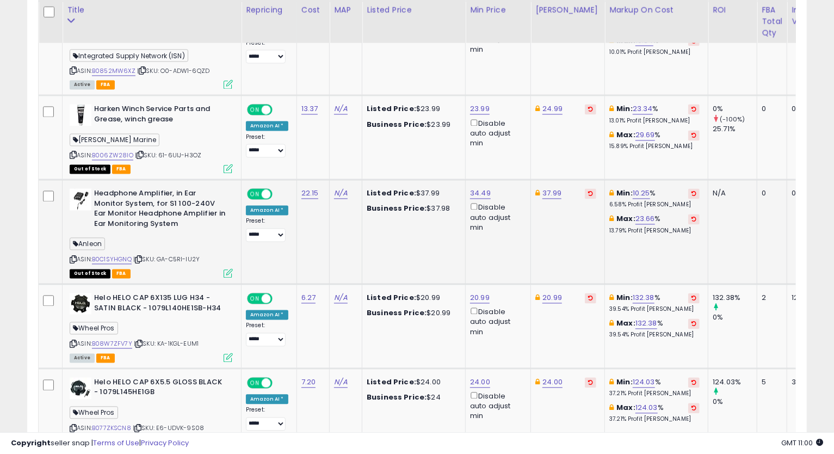
scroll to position [1249, 0]
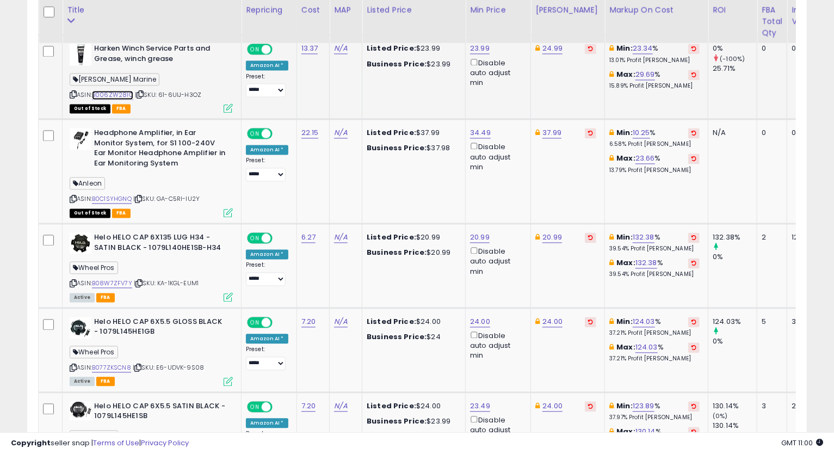
click at [109, 91] on link "B006ZW28IO" at bounding box center [112, 95] width 41 height 9
drag, startPoint x: 318, startPoint y: 48, endPoint x: 297, endPoint y: 48, distance: 20.1
click at [297, 48] on td "13.37" at bounding box center [312, 77] width 33 height 84
copy link "13.37"
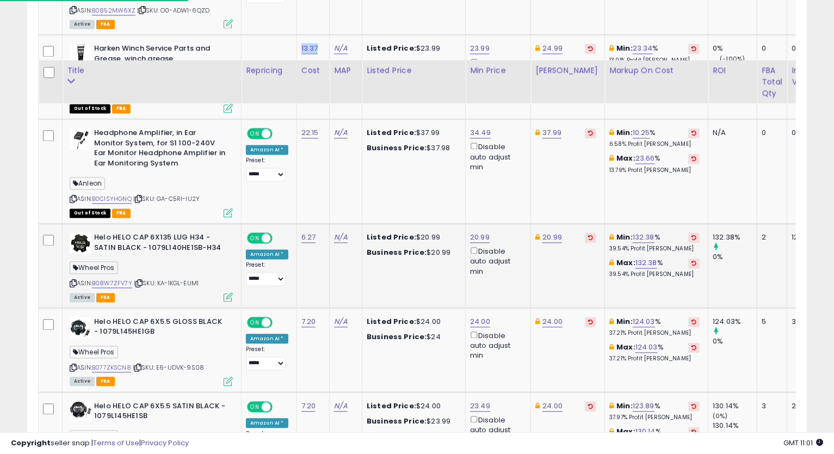
scroll to position [1309, 0]
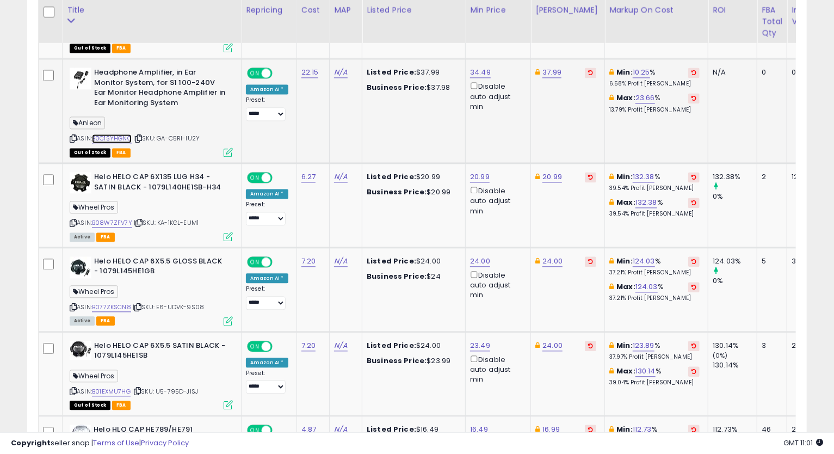
click at [110, 139] on link "B0C1SYHGNQ" at bounding box center [112, 138] width 40 height 9
click at [479, 72] on link "34.49" at bounding box center [480, 72] width 21 height 11
drag, startPoint x: 449, startPoint y: 39, endPoint x: 313, endPoint y: 46, distance: 136.1
click at [313, 41] on table "Title Repricing" at bounding box center [529, 353] width 983 height 2268
type input "*****"
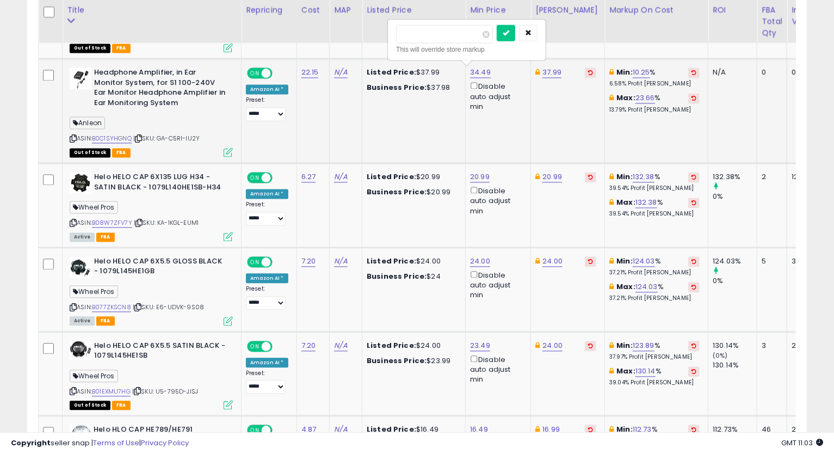
click button "submit" at bounding box center [505, 32] width 18 height 16
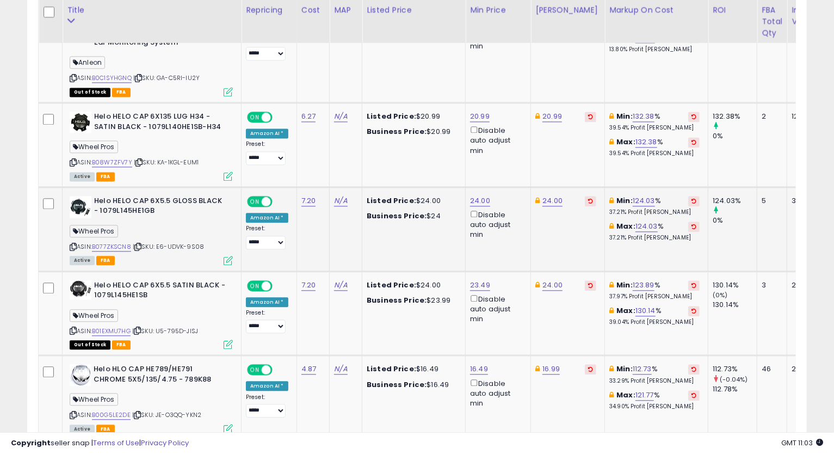
scroll to position [1430, 0]
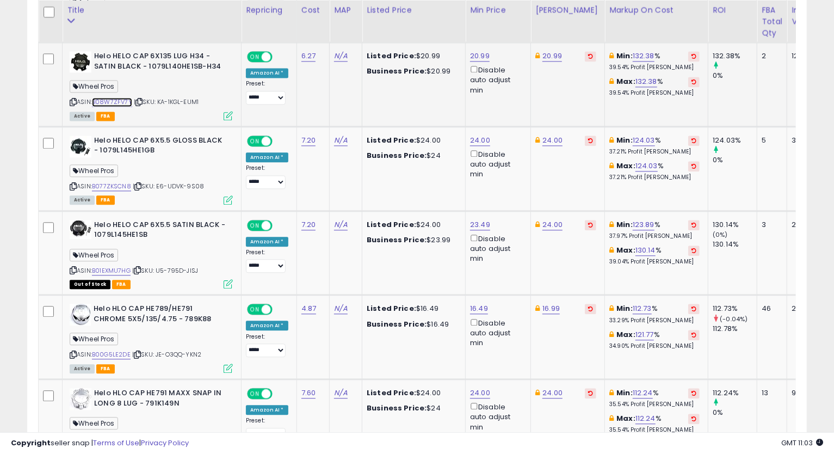
click at [113, 100] on link "B08W7ZFV7Y" at bounding box center [112, 101] width 40 height 9
click at [74, 99] on icon at bounding box center [73, 102] width 7 height 6
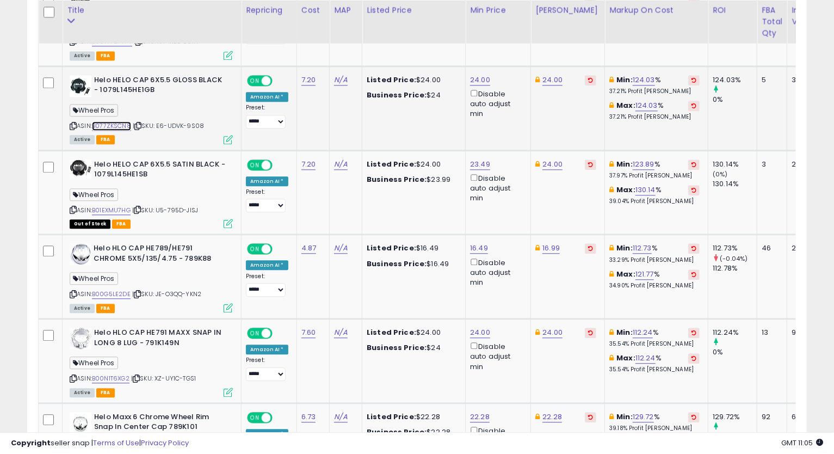
click at [123, 126] on link "B077ZKSCN8" at bounding box center [111, 125] width 39 height 9
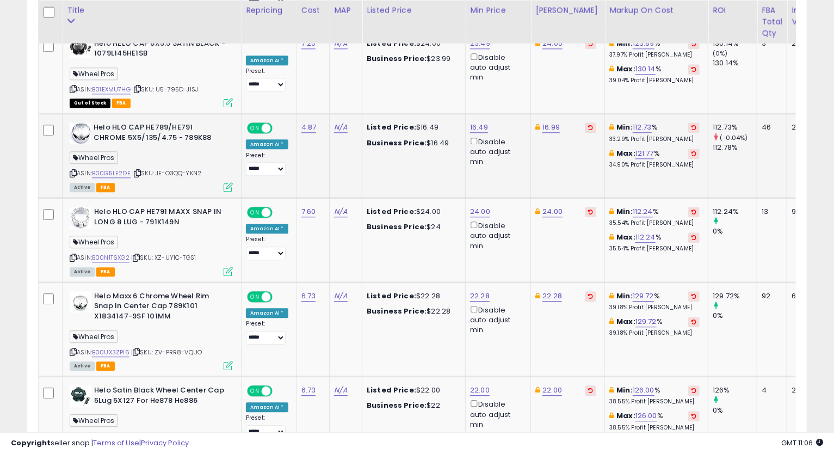
scroll to position [1551, 0]
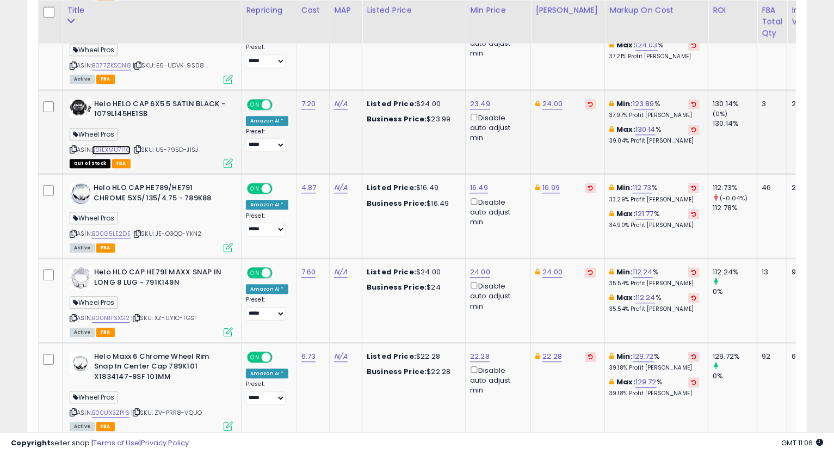
click at [118, 147] on link "B01EXMU7HG" at bounding box center [111, 149] width 39 height 9
click at [73, 146] on icon at bounding box center [73, 149] width 7 height 6
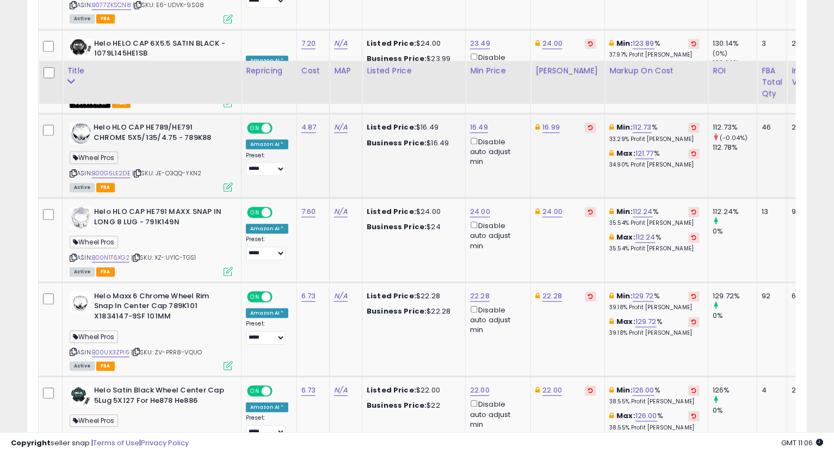
scroll to position [1672, 0]
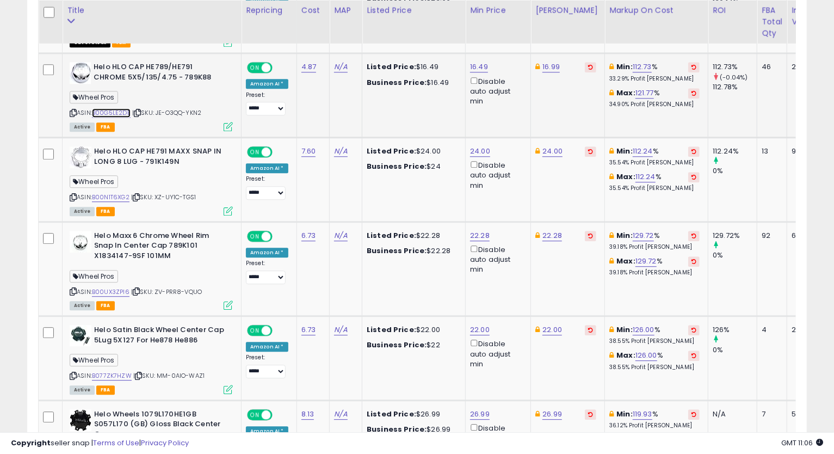
click at [125, 111] on link "B00G5LE2DE" at bounding box center [111, 112] width 39 height 9
